Goal: Information Seeking & Learning: Learn about a topic

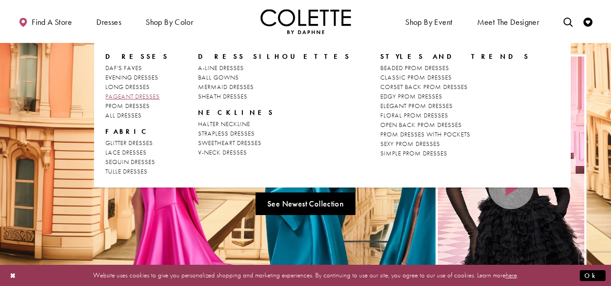
click at [138, 101] on link "PAGEANT DRESSES" at bounding box center [136, 96] width 63 height 9
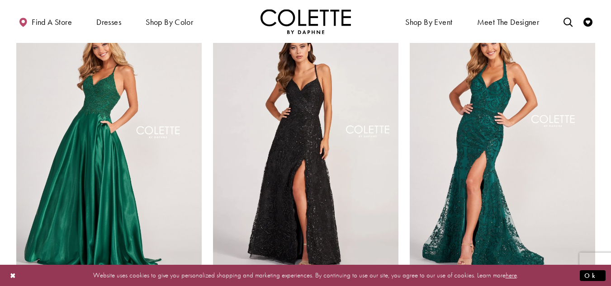
scroll to position [52, 0]
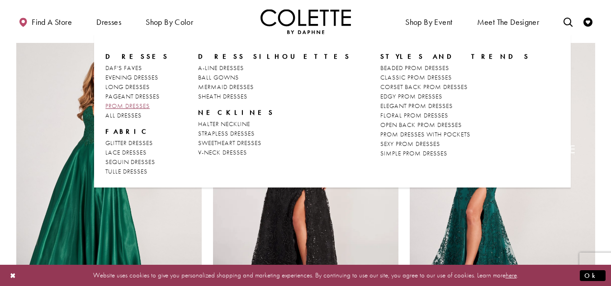
click at [125, 104] on span "PROM DRESSES" at bounding box center [127, 106] width 44 height 8
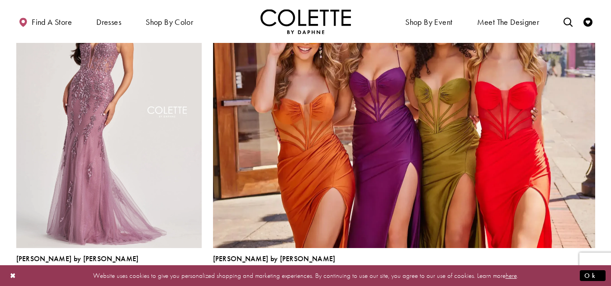
scroll to position [1963, 0]
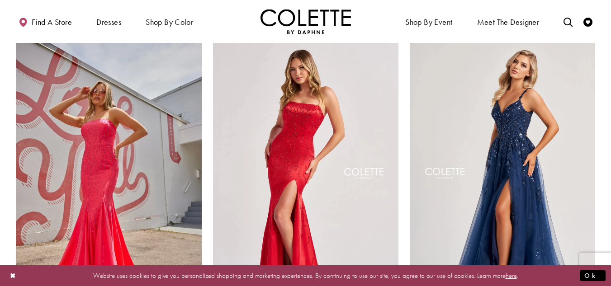
scroll to position [234, 0]
click at [597, 275] on button "Ok" at bounding box center [593, 275] width 26 height 11
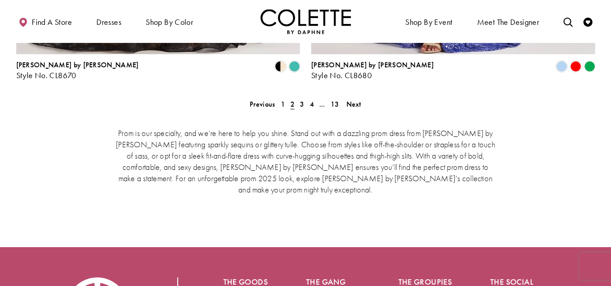
scroll to position [1981, 0]
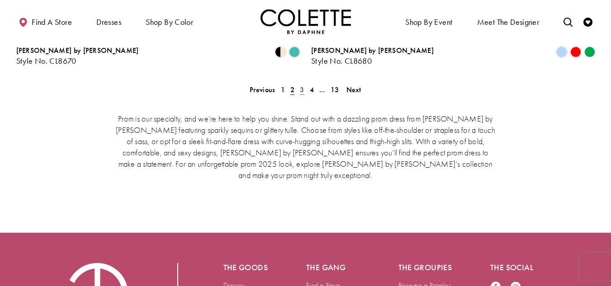
click at [301, 85] on span "3" at bounding box center [302, 89] width 4 height 9
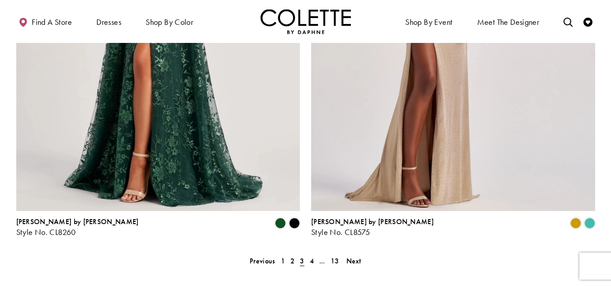
scroll to position [1820, 0]
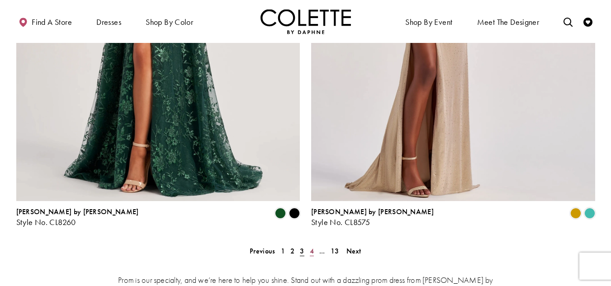
click at [314, 245] on link "4" at bounding box center [311, 251] width 9 height 13
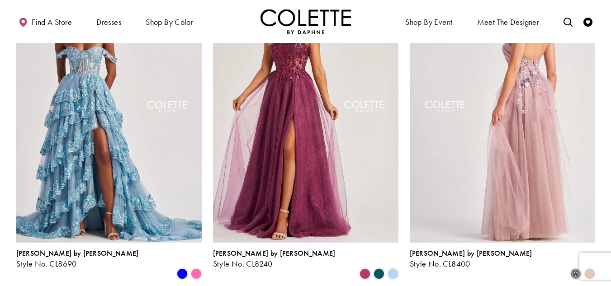
scroll to position [969, 0]
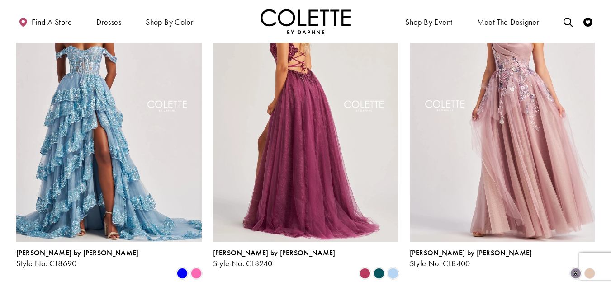
click at [331, 139] on img "Visit Colette by Daphne Style No. CL8240 Page" at bounding box center [305, 107] width 185 height 269
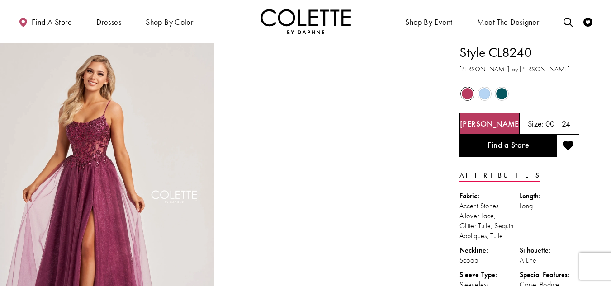
click at [501, 92] on span "Product color controls state depends on size chosen" at bounding box center [501, 93] width 11 height 11
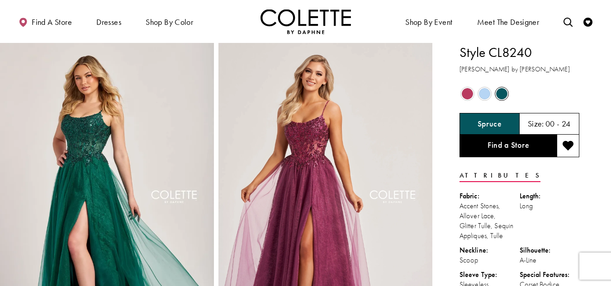
click at [465, 96] on span "Product color controls state depends on size chosen" at bounding box center [467, 93] width 11 height 11
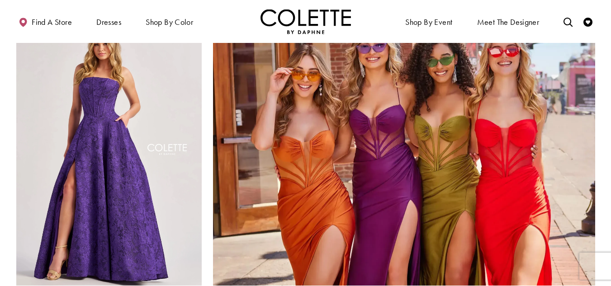
scroll to position [2081, 0]
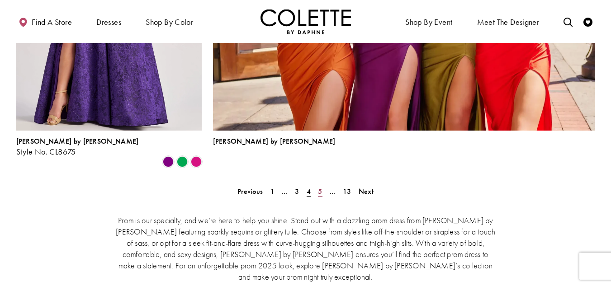
click at [320, 187] on span "5" at bounding box center [320, 191] width 4 height 9
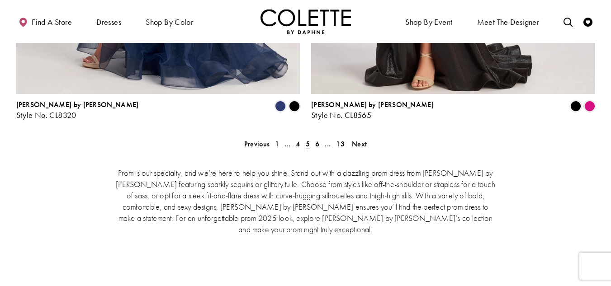
scroll to position [1965, 0]
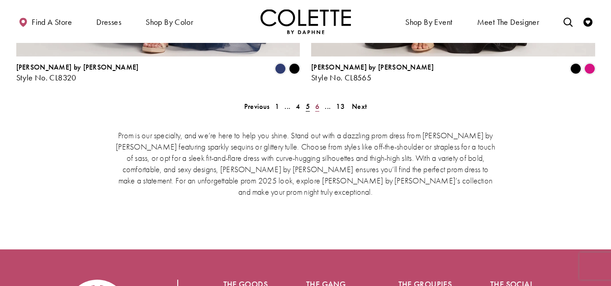
click at [319, 100] on link "6" at bounding box center [316, 106] width 9 height 13
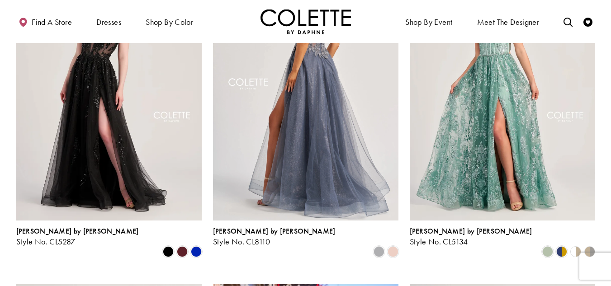
scroll to position [279, 0]
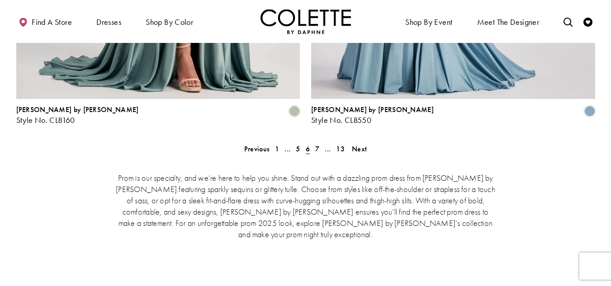
scroll to position [1922, 0]
click at [315, 144] on span "7" at bounding box center [317, 148] width 4 height 9
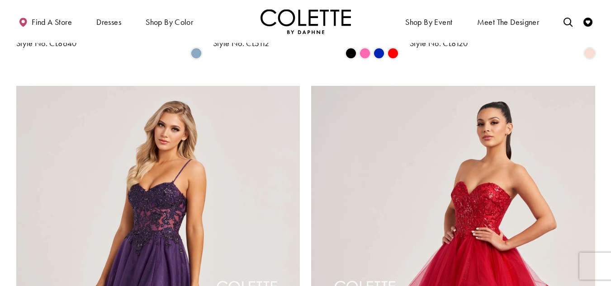
scroll to position [1523, 0]
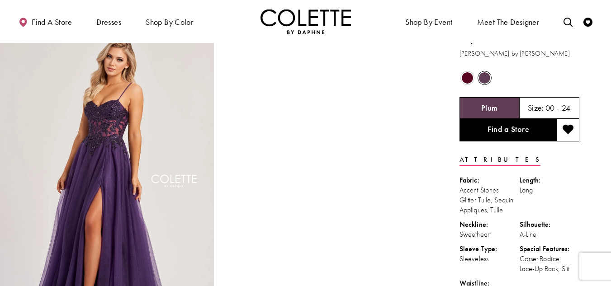
scroll to position [16, 0]
click at [470, 79] on span "Product color controls state depends on size chosen" at bounding box center [467, 77] width 11 height 11
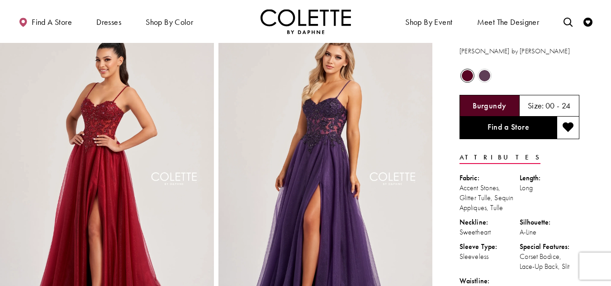
scroll to position [0, 0]
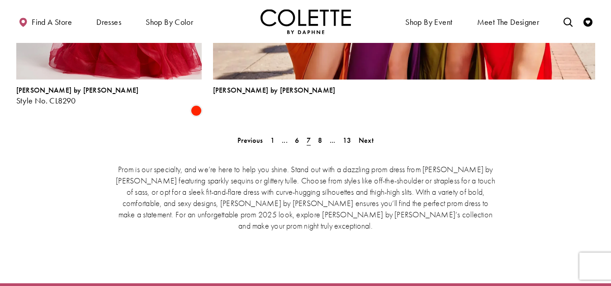
scroll to position [2142, 0]
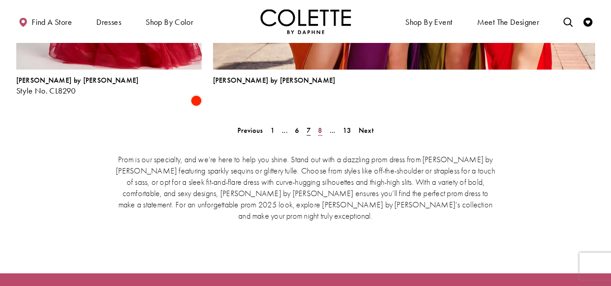
click at [318, 126] on span "8" at bounding box center [320, 130] width 4 height 9
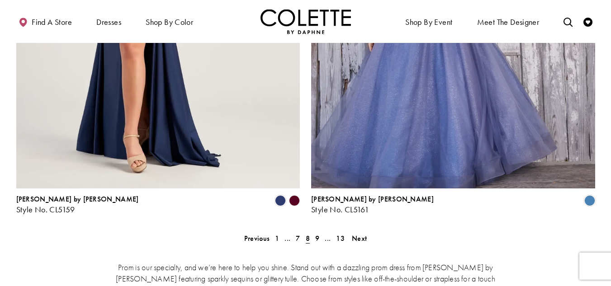
scroll to position [1833, 0]
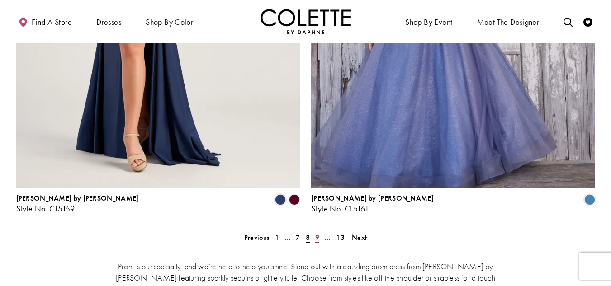
click at [318, 233] on span "9" at bounding box center [317, 237] width 4 height 9
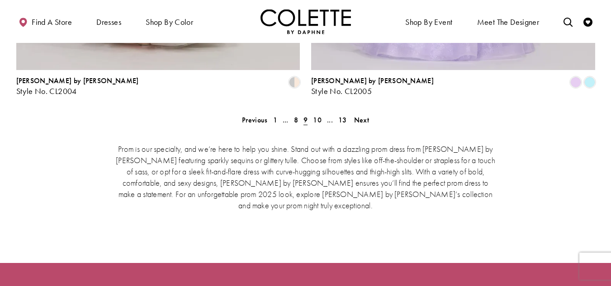
scroll to position [1950, 0]
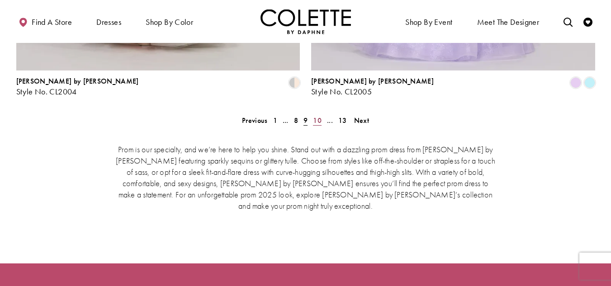
click at [316, 116] on span "10" at bounding box center [317, 120] width 9 height 9
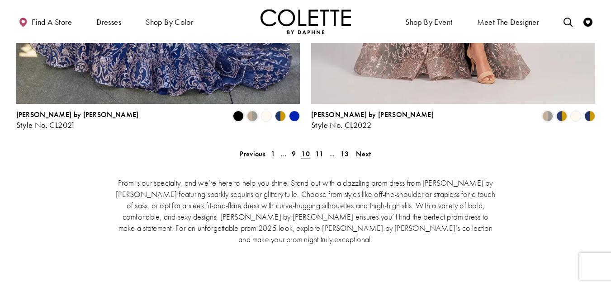
scroll to position [1968, 0]
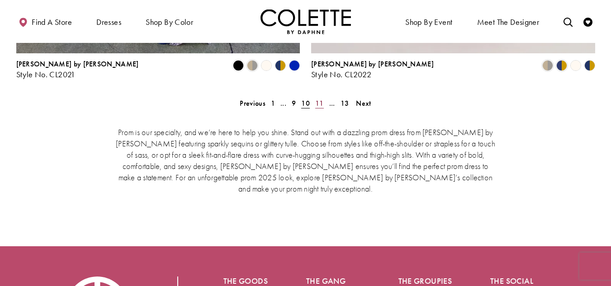
click at [320, 99] on span "11" at bounding box center [319, 103] width 9 height 9
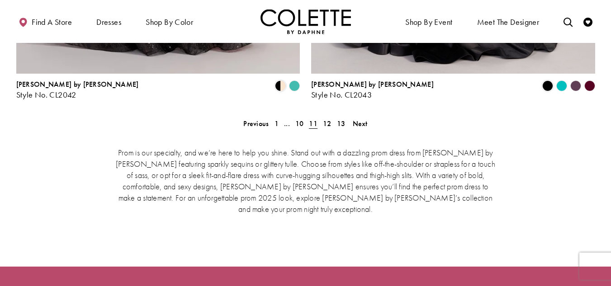
scroll to position [1948, 0]
click at [325, 118] on span "12" at bounding box center [327, 122] width 9 height 9
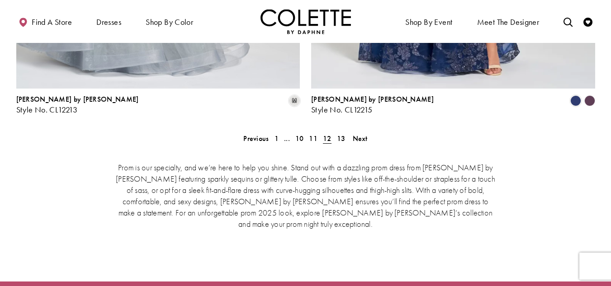
scroll to position [1947, 0]
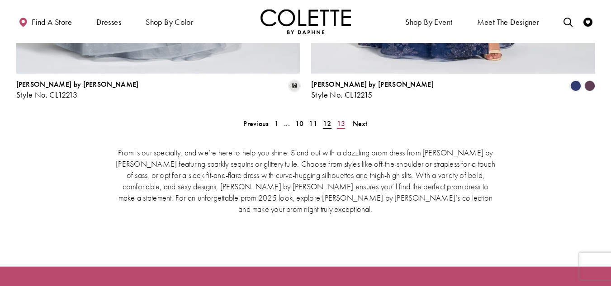
click at [340, 119] on span "13" at bounding box center [341, 123] width 9 height 9
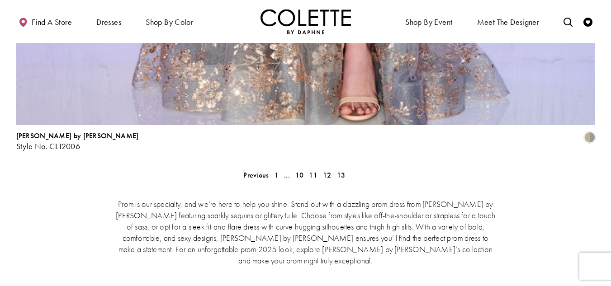
scroll to position [1992, 0]
